Goal: Information Seeking & Learning: Learn about a topic

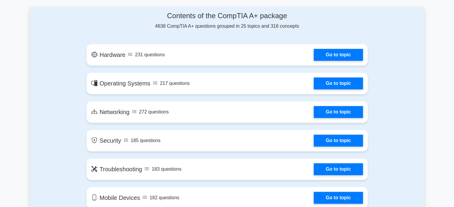
scroll to position [310, 0]
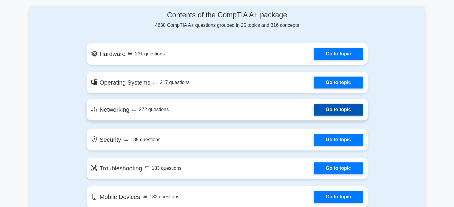
click at [314, 112] on link "Go to topic" at bounding box center [338, 110] width 49 height 12
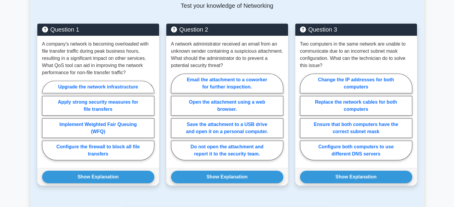
scroll to position [406, 0]
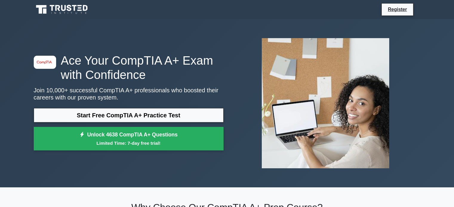
scroll to position [310, 0]
